Goal: Task Accomplishment & Management: Manage account settings

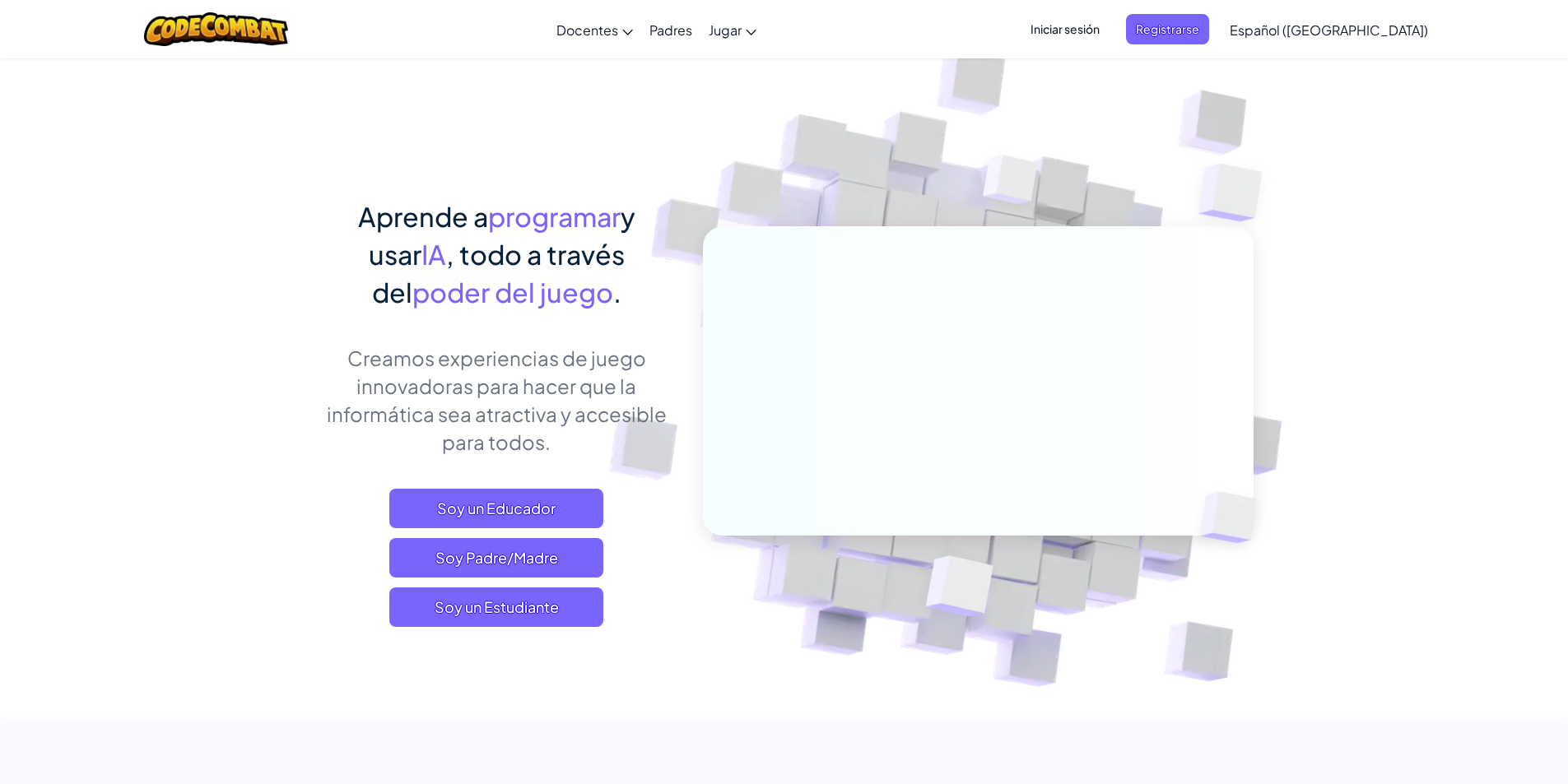
click at [998, 144] on img at bounding box center [1011, 185] width 119 height 123
click at [1109, 34] on span "Iniciar sesión" at bounding box center [1065, 29] width 89 height 30
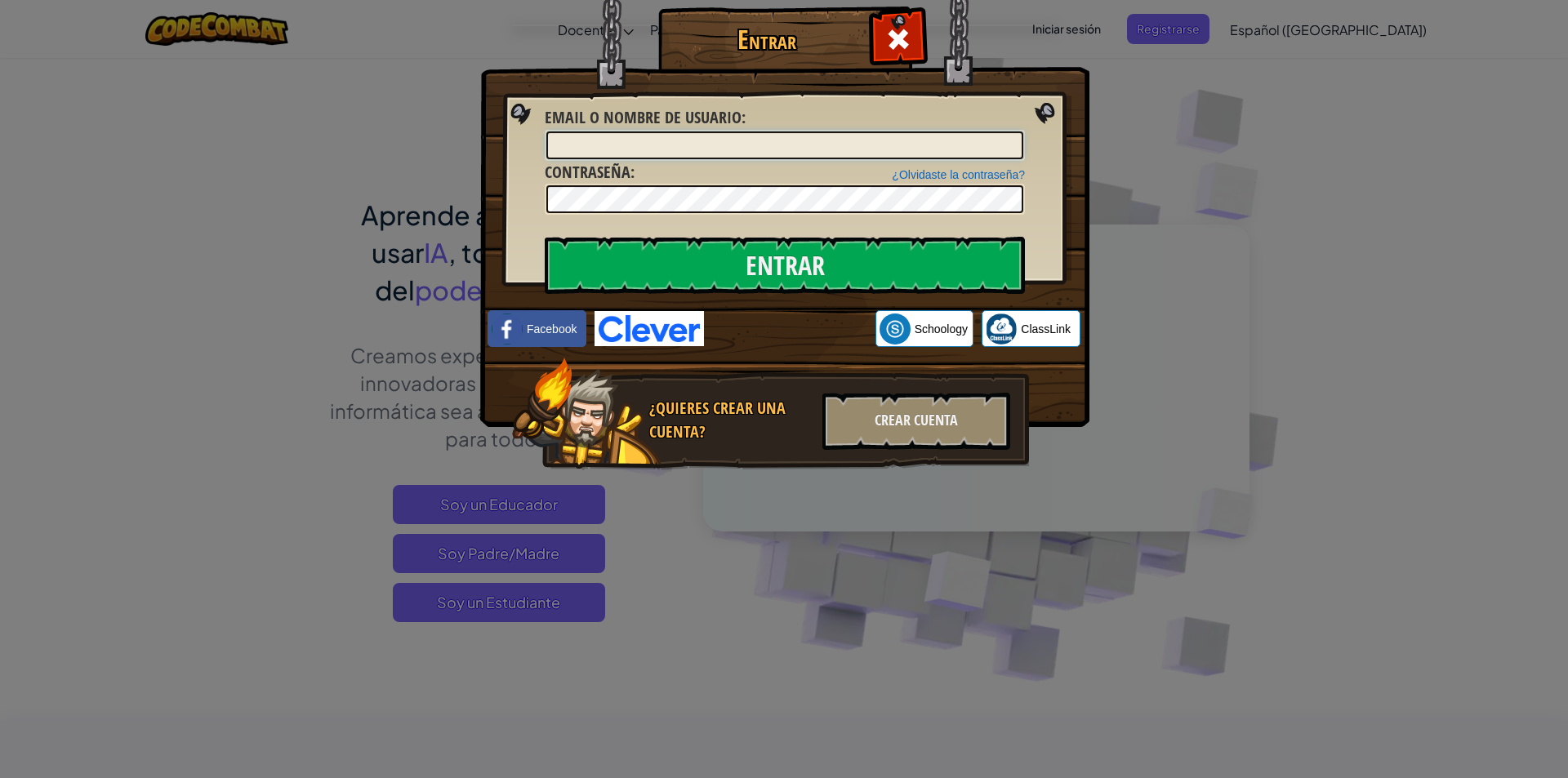
click at [634, 146] on input "Email o Nombre de usuario :" at bounding box center [784, 145] width 477 height 28
paste input "Tangua marianaA"
type input "Tangua marianaA"
click at [740, 273] on input "Entrar" at bounding box center [784, 265] width 480 height 57
